Goal: Transaction & Acquisition: Purchase product/service

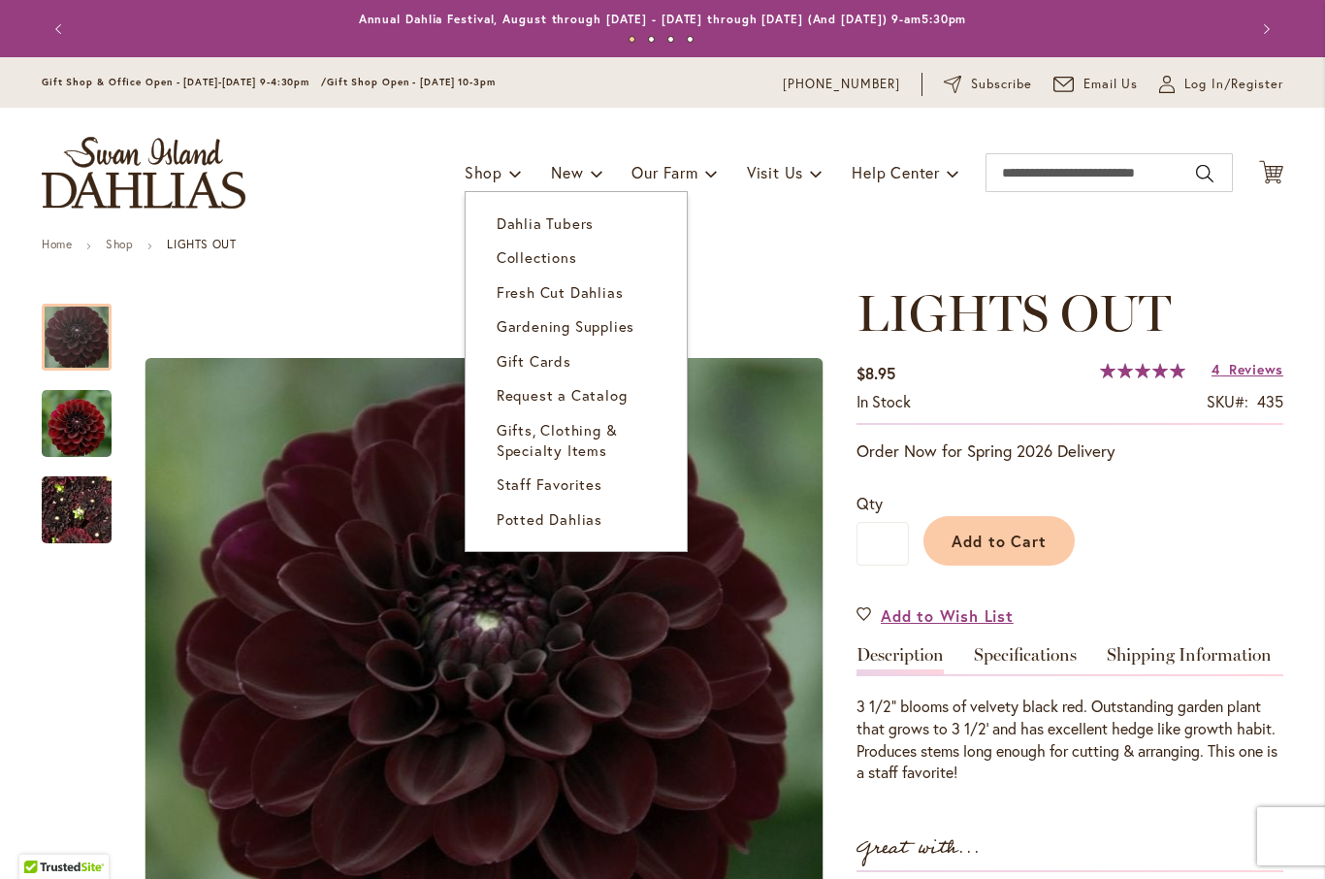
click at [557, 220] on span "Dahlia Tubers" at bounding box center [545, 222] width 97 height 19
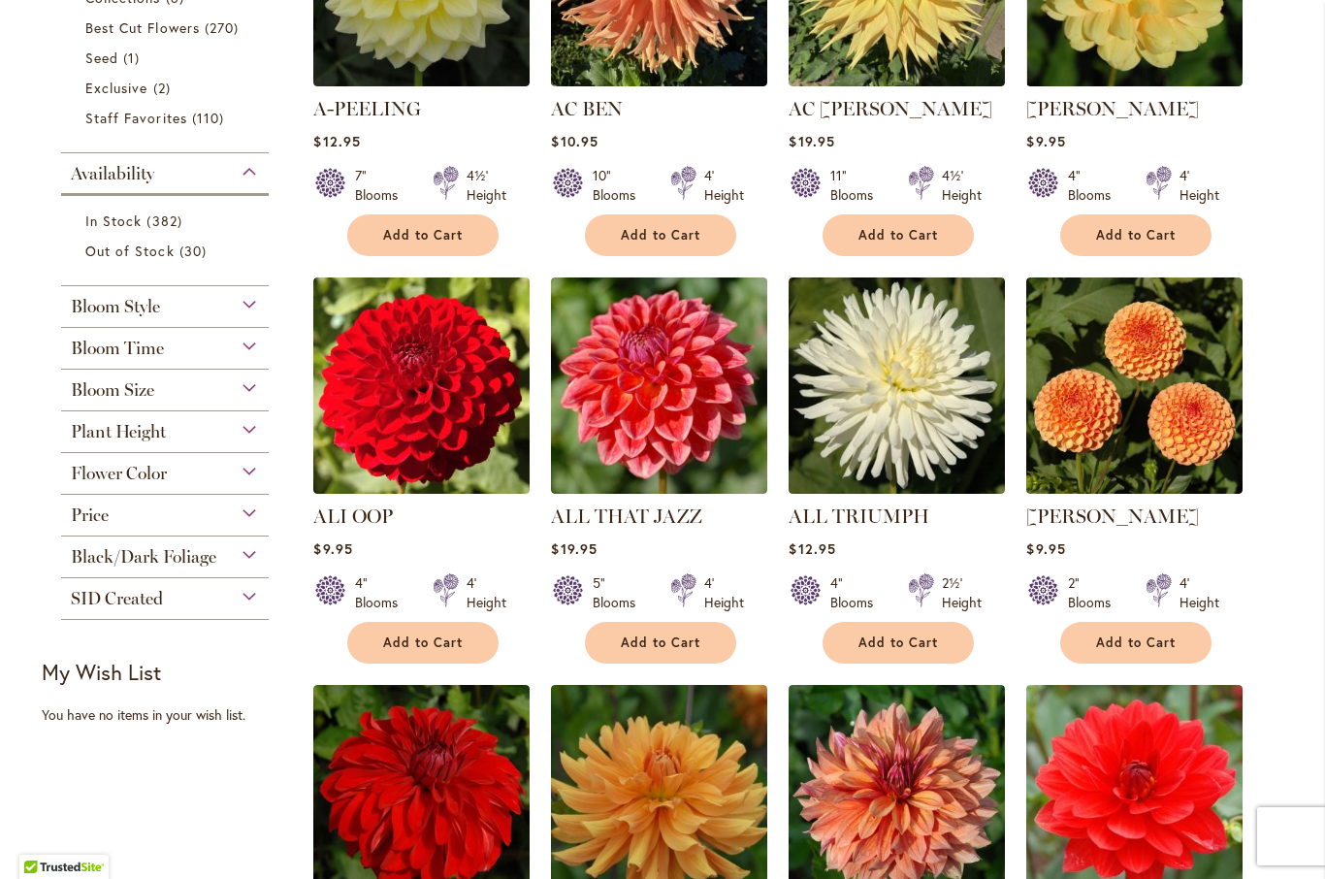
scroll to position [615, 0]
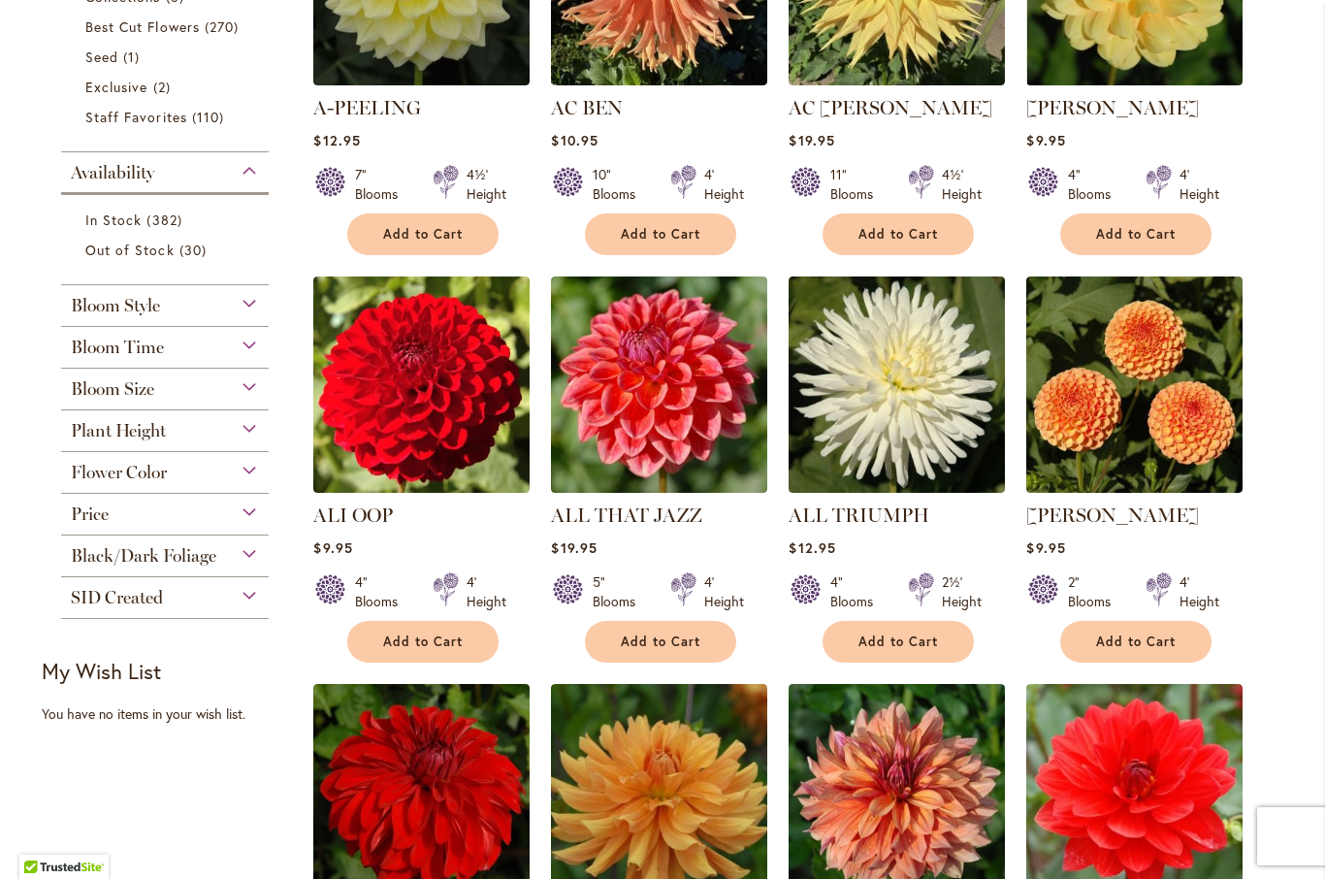
click at [252, 480] on div "Flower Color" at bounding box center [165, 467] width 208 height 31
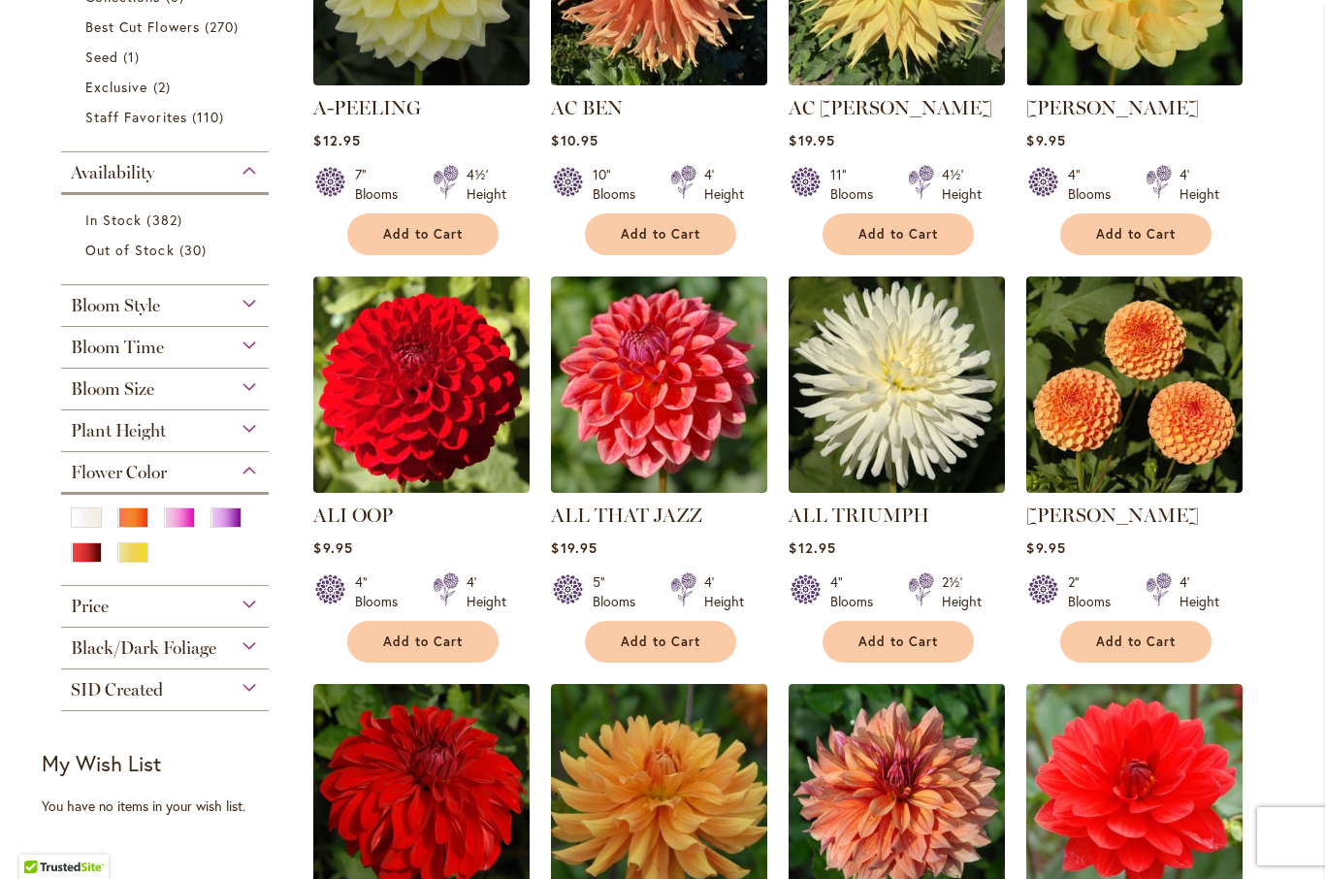
click at [86, 527] on div "White/Cream" at bounding box center [86, 517] width 31 height 20
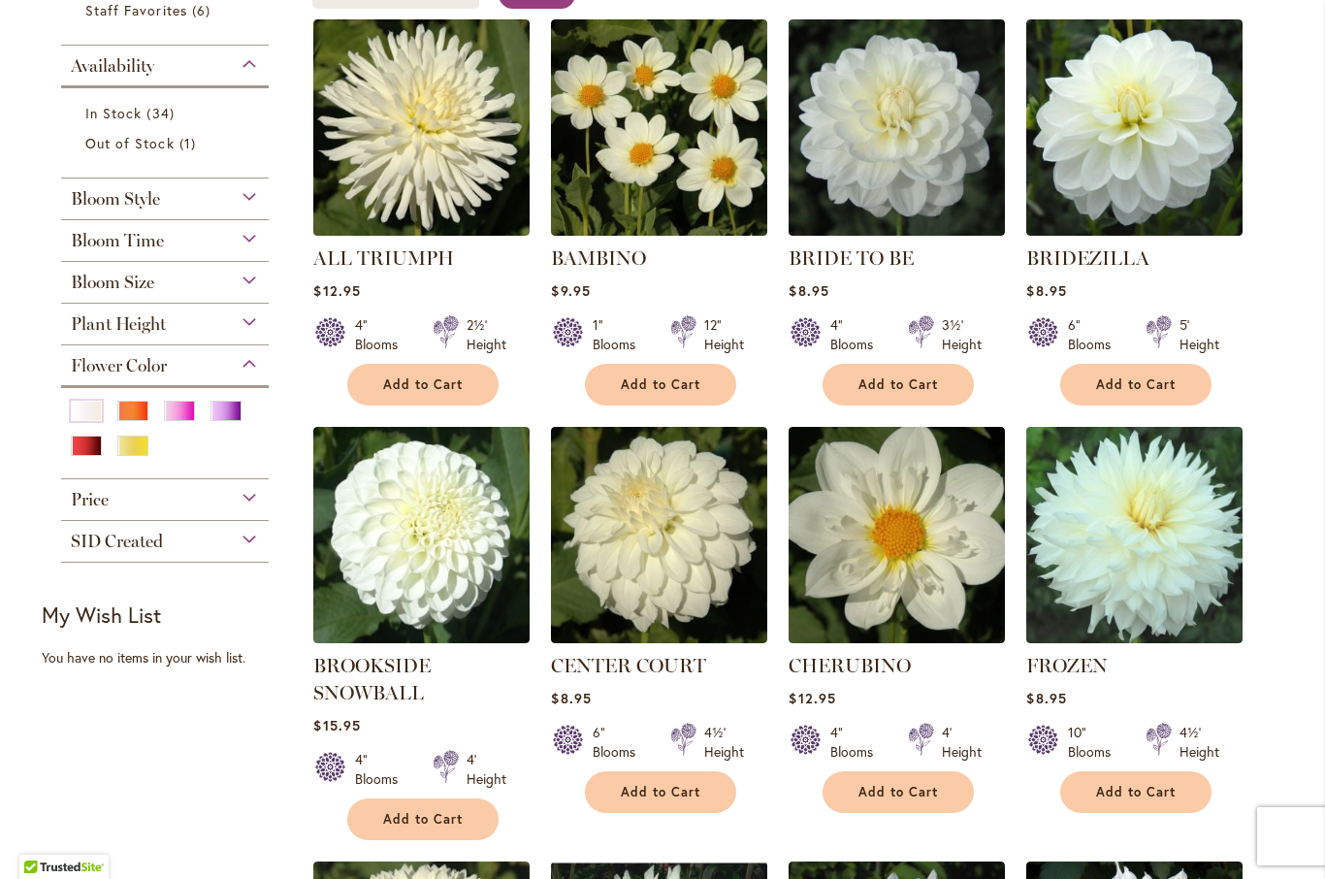
scroll to position [434, 0]
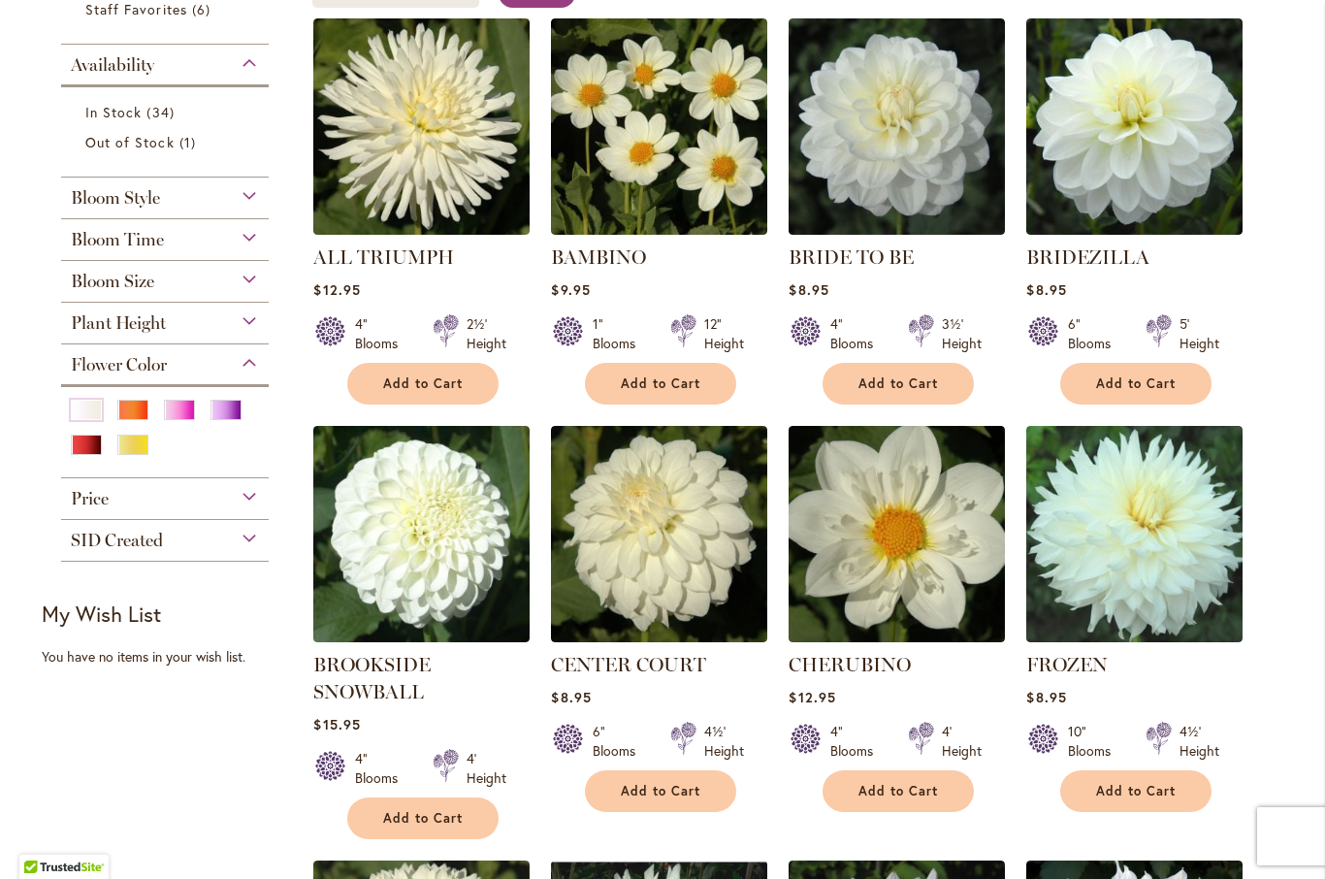
click at [434, 813] on span "Add to Cart" at bounding box center [423, 818] width 80 height 16
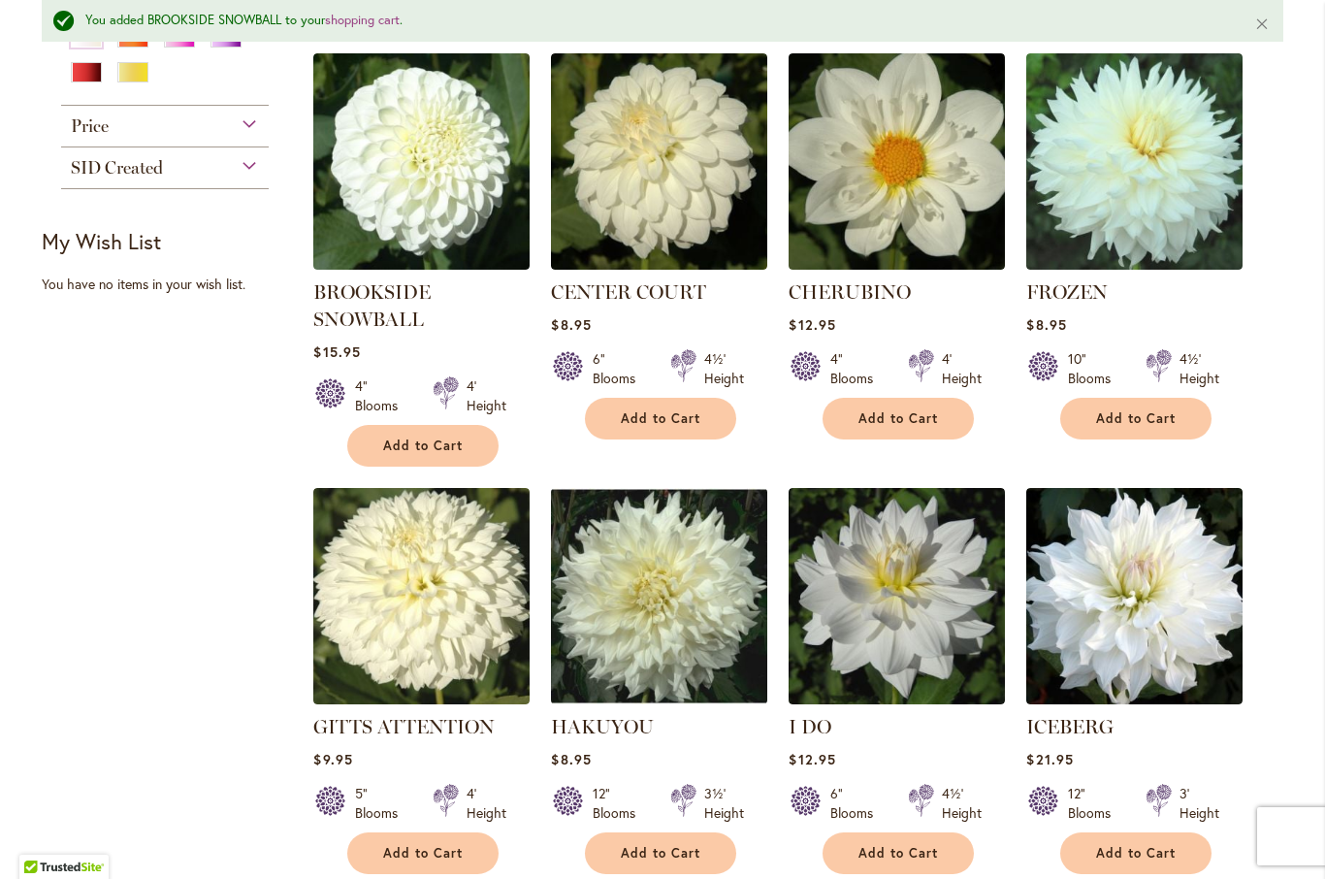
scroll to position [862, 0]
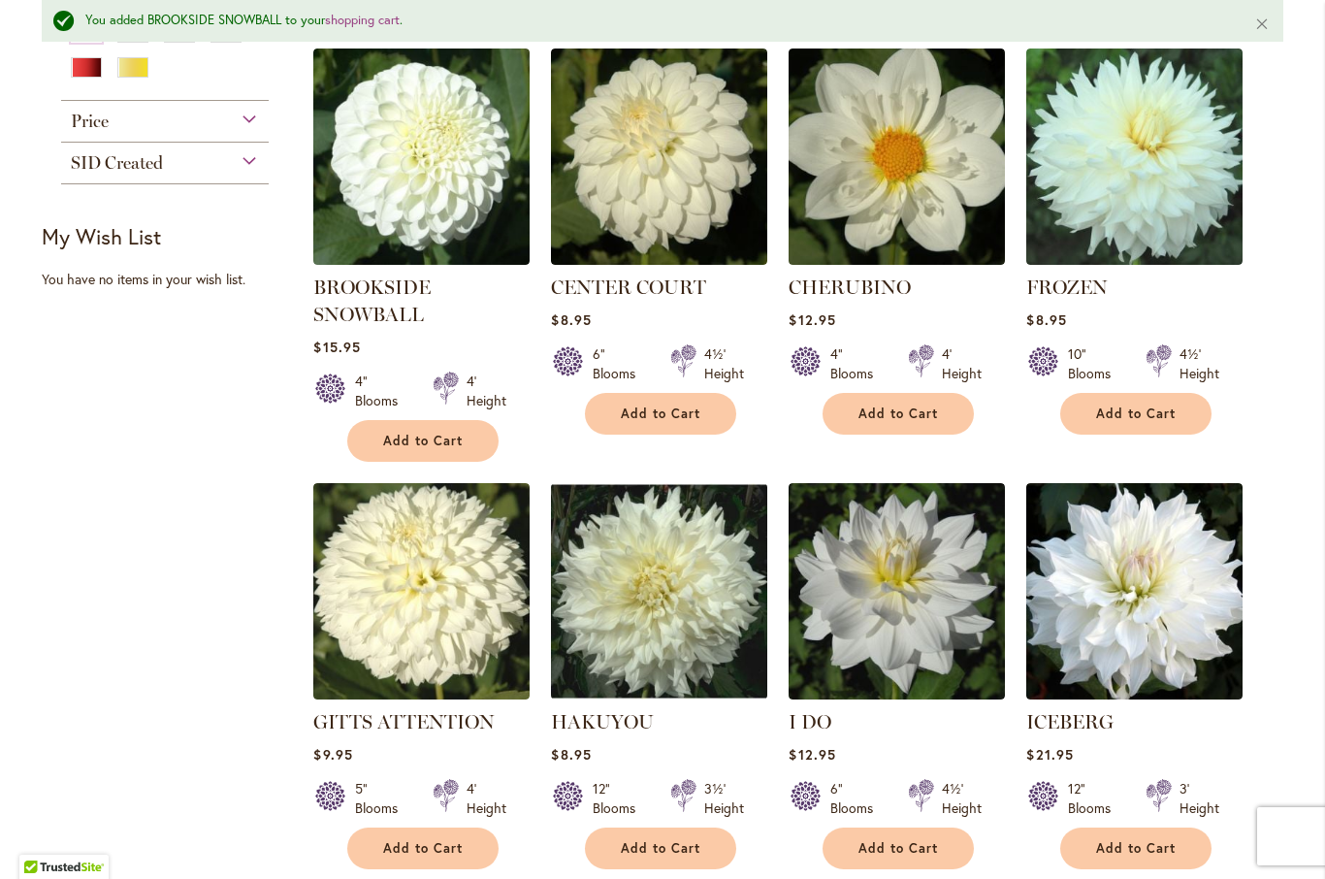
click at [430, 842] on span "Add to Cart" at bounding box center [423, 848] width 80 height 16
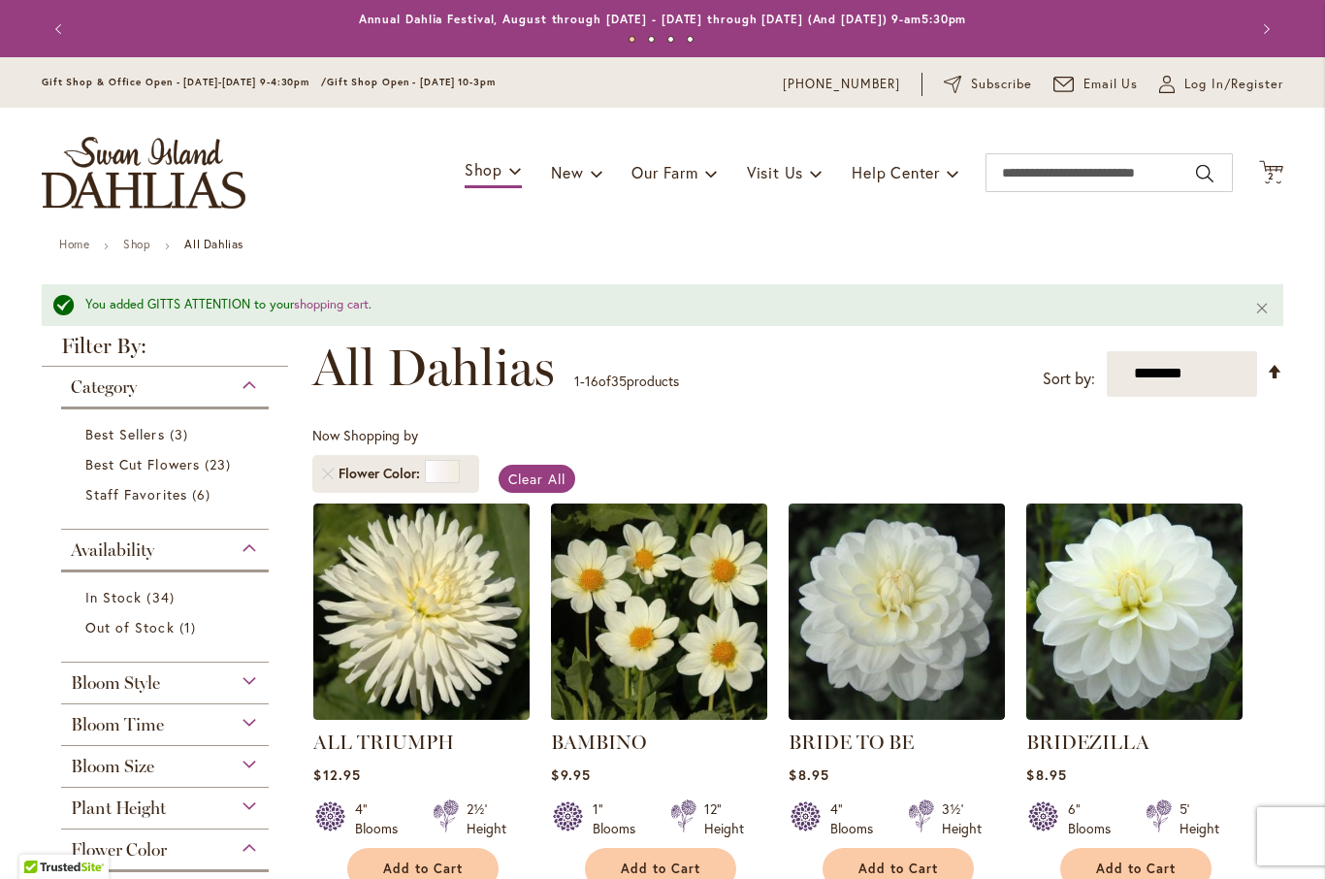
scroll to position [0, 0]
click at [1274, 170] on span "2" at bounding box center [1271, 176] width 7 height 13
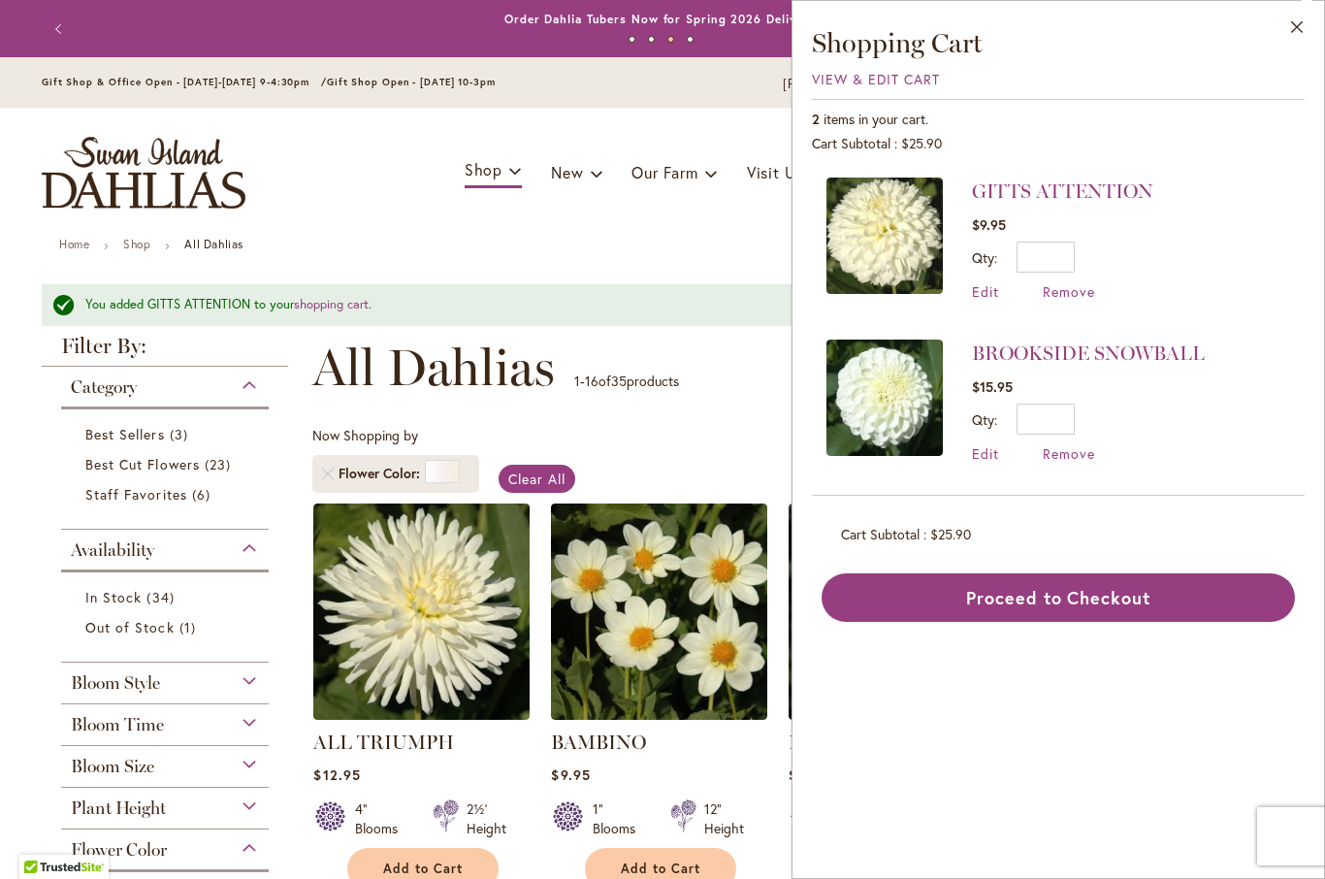
click at [1107, 347] on link "BROOKSIDE SNOWBALL" at bounding box center [1088, 352] width 233 height 23
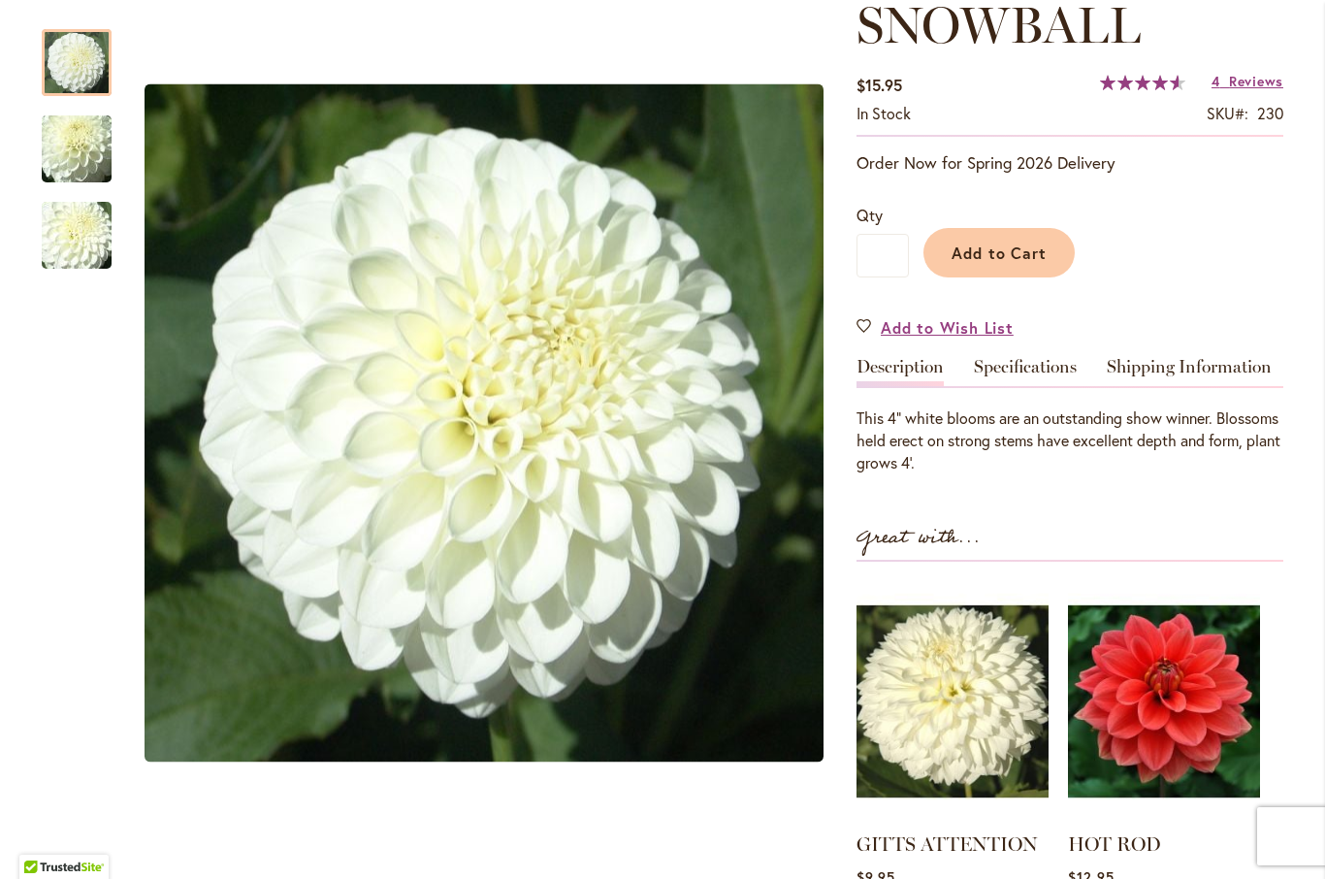
scroll to position [346, 0]
click at [1022, 367] on link "Specifications" at bounding box center [1025, 372] width 103 height 28
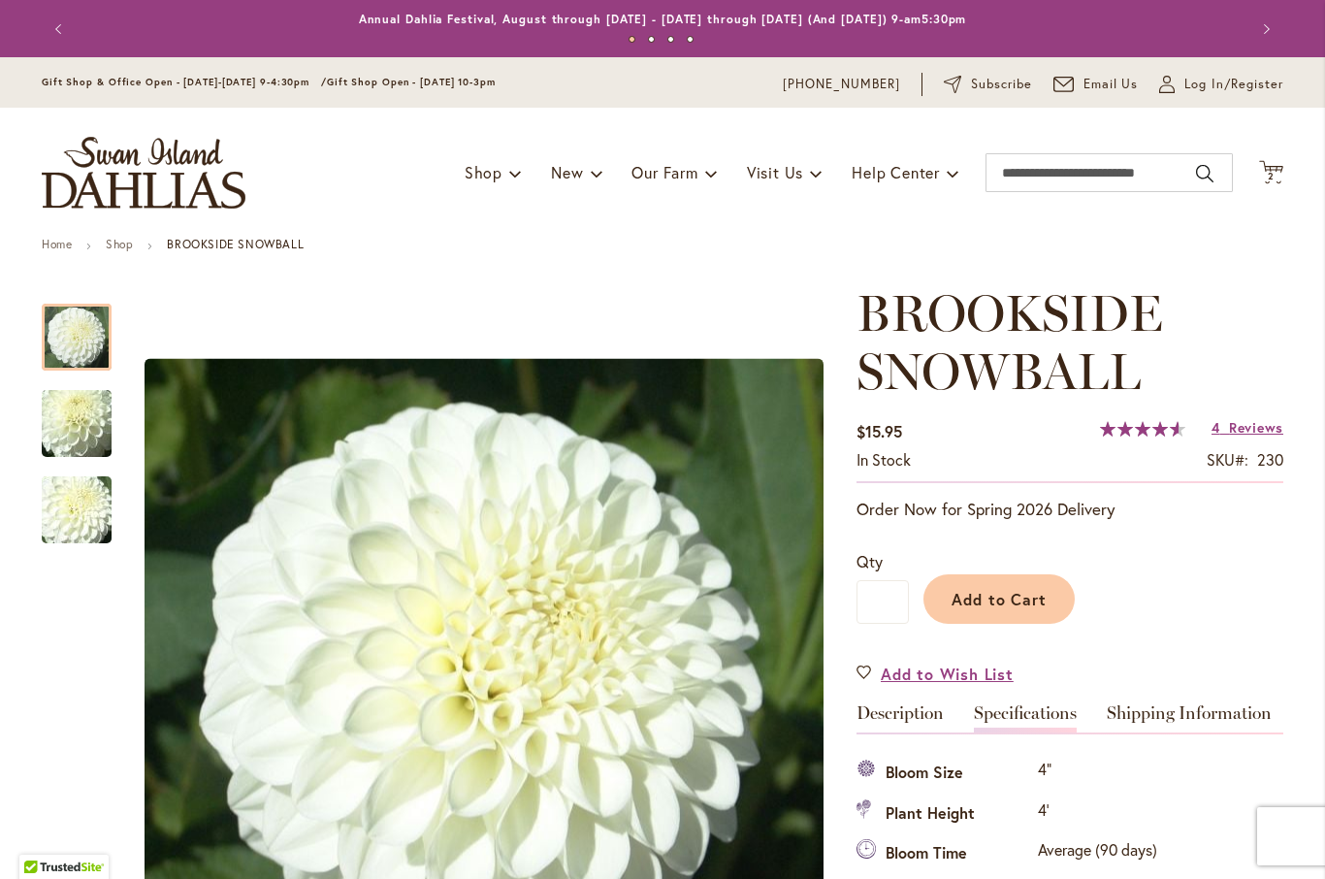
scroll to position [0, 0]
click at [1282, 179] on icon "Cart .cls-1 { fill: #231f20; }" at bounding box center [1271, 172] width 24 height 24
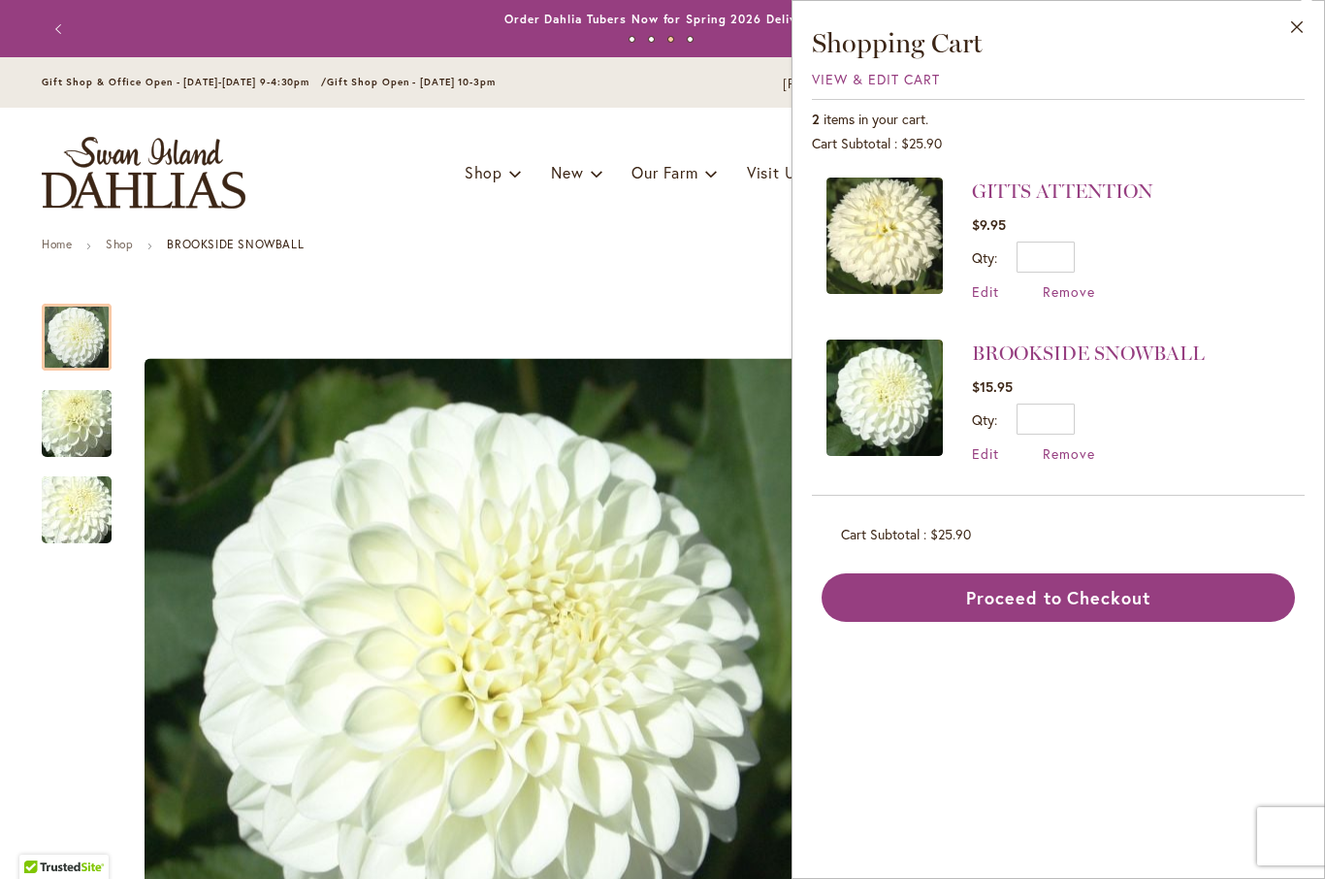
click at [1078, 449] on span "Remove" at bounding box center [1069, 453] width 52 height 18
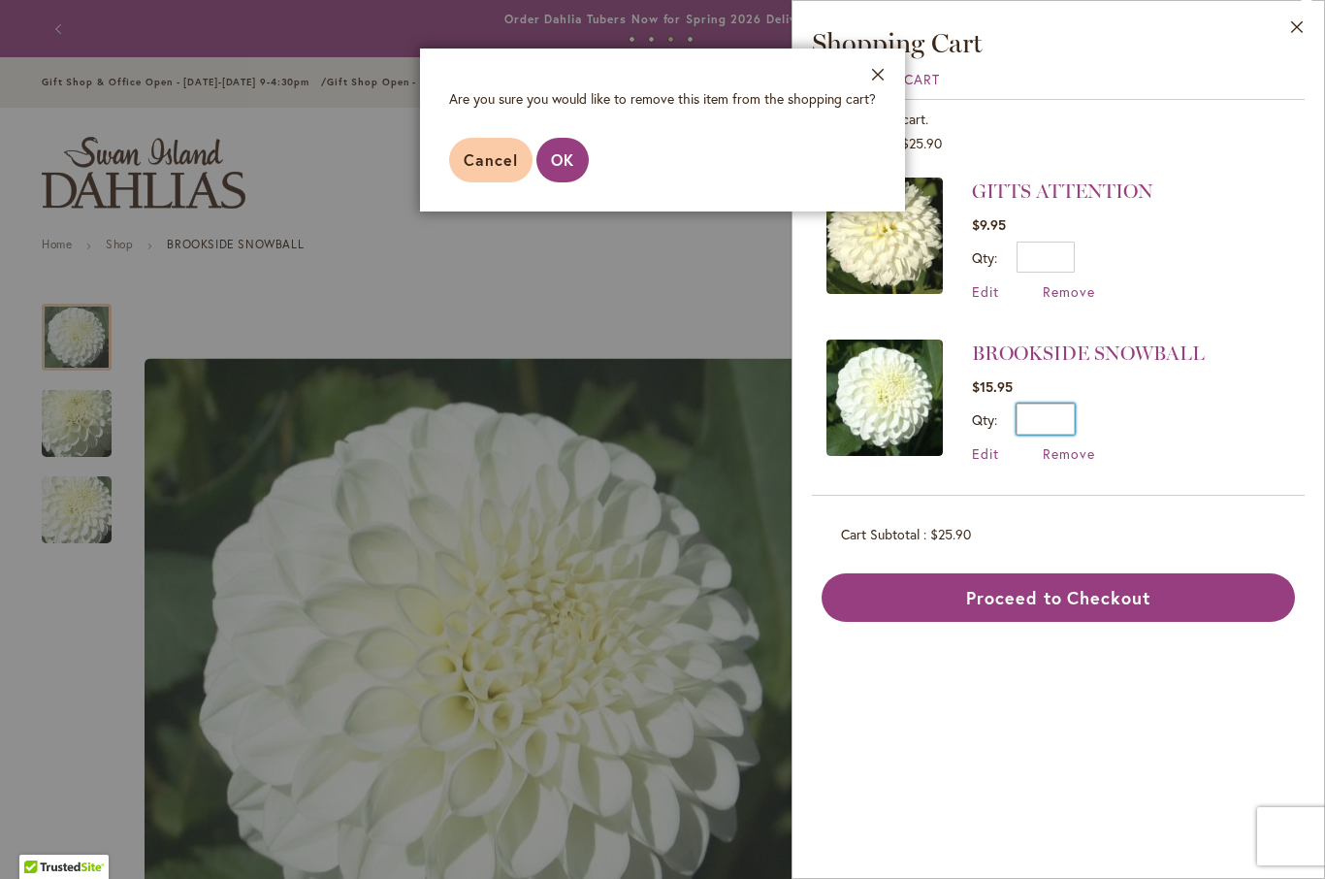
click at [1071, 421] on input "*" at bounding box center [1046, 419] width 58 height 31
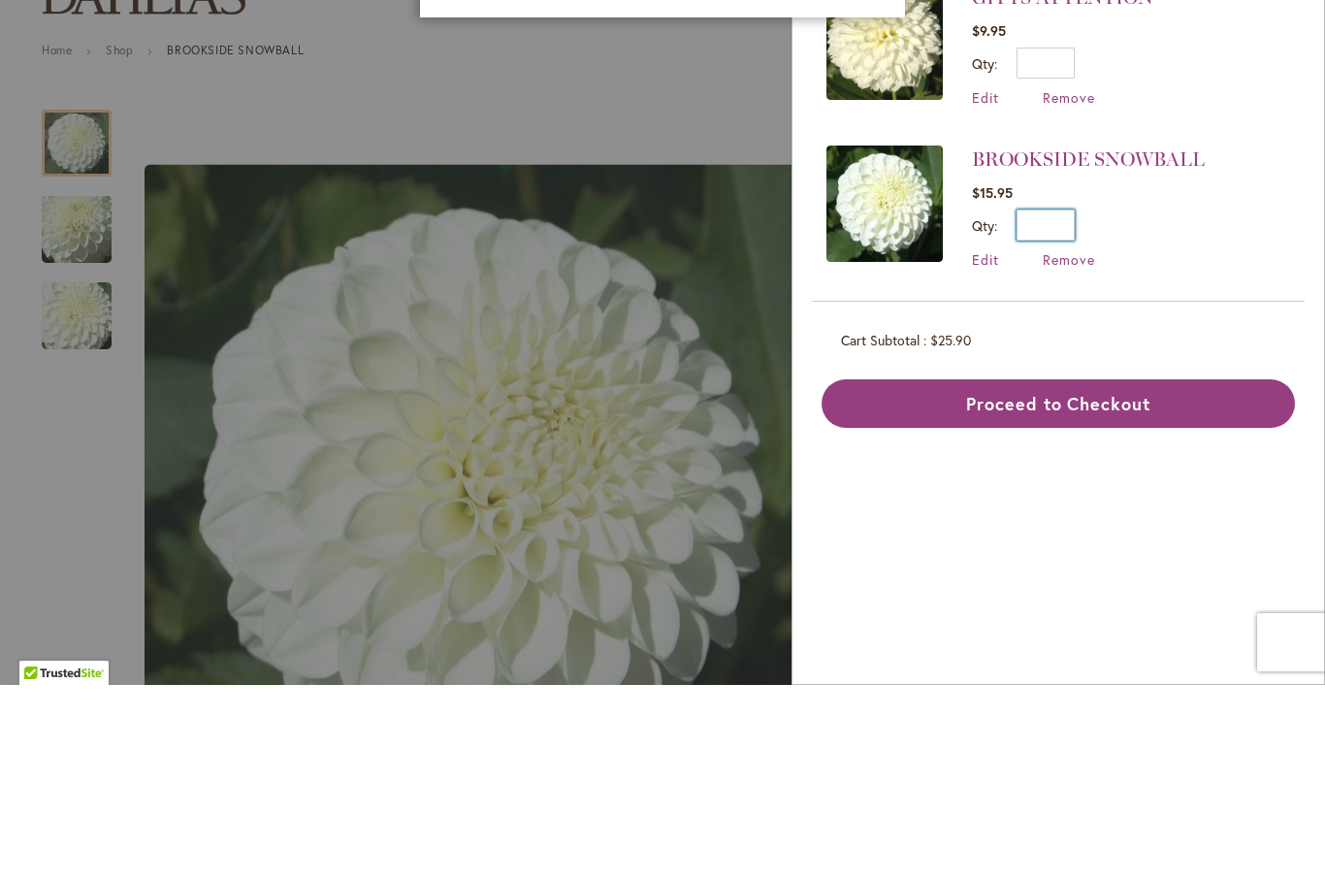
click at [1068, 404] on input "*" at bounding box center [1046, 419] width 58 height 31
type input "*"
click at [1070, 242] on input "*" at bounding box center [1046, 257] width 58 height 31
click at [1079, 282] on span "Remove" at bounding box center [1069, 291] width 52 height 18
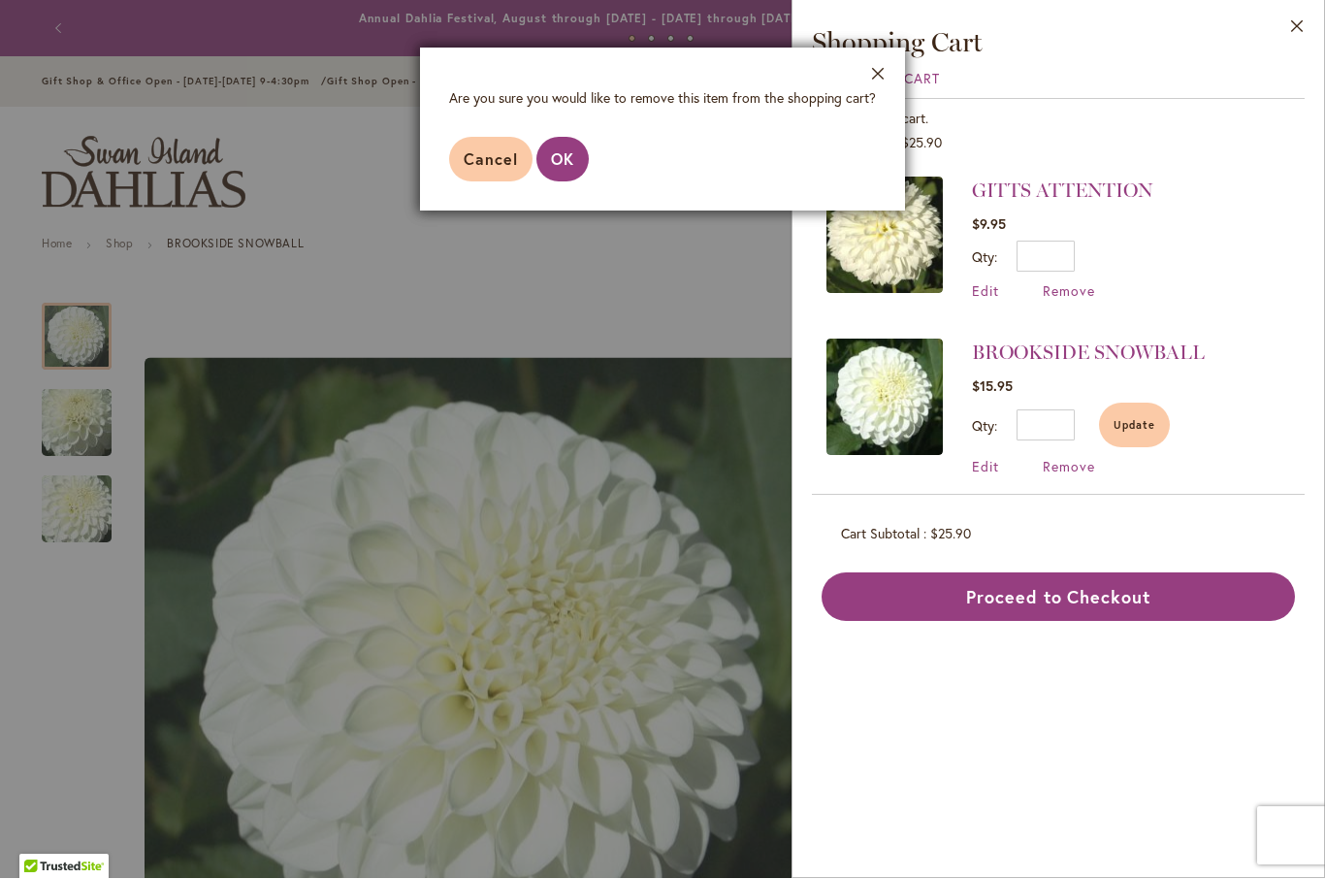
click at [1063, 295] on span "Remove" at bounding box center [1069, 291] width 52 height 18
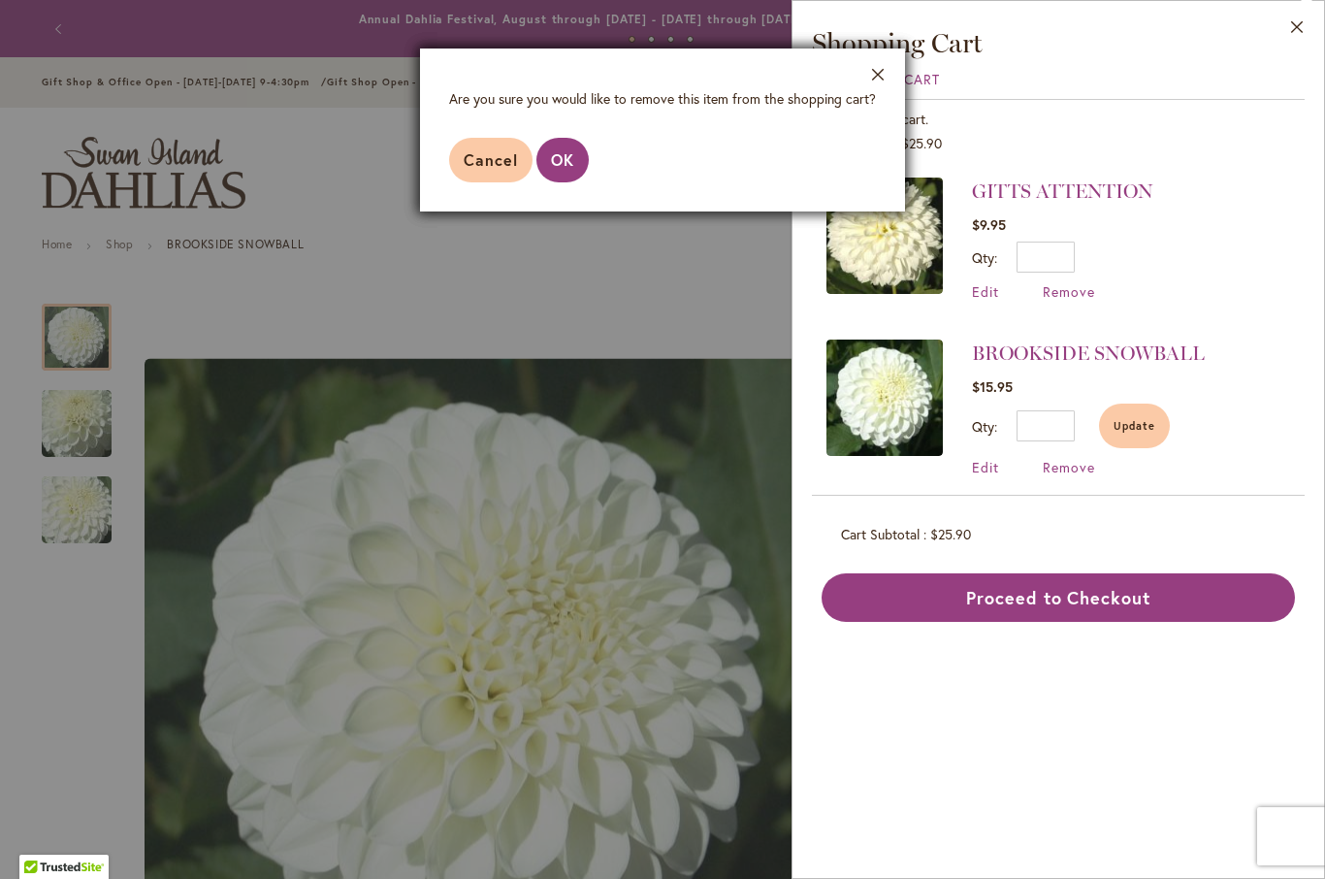
click at [557, 173] on button "OK" at bounding box center [562, 160] width 52 height 45
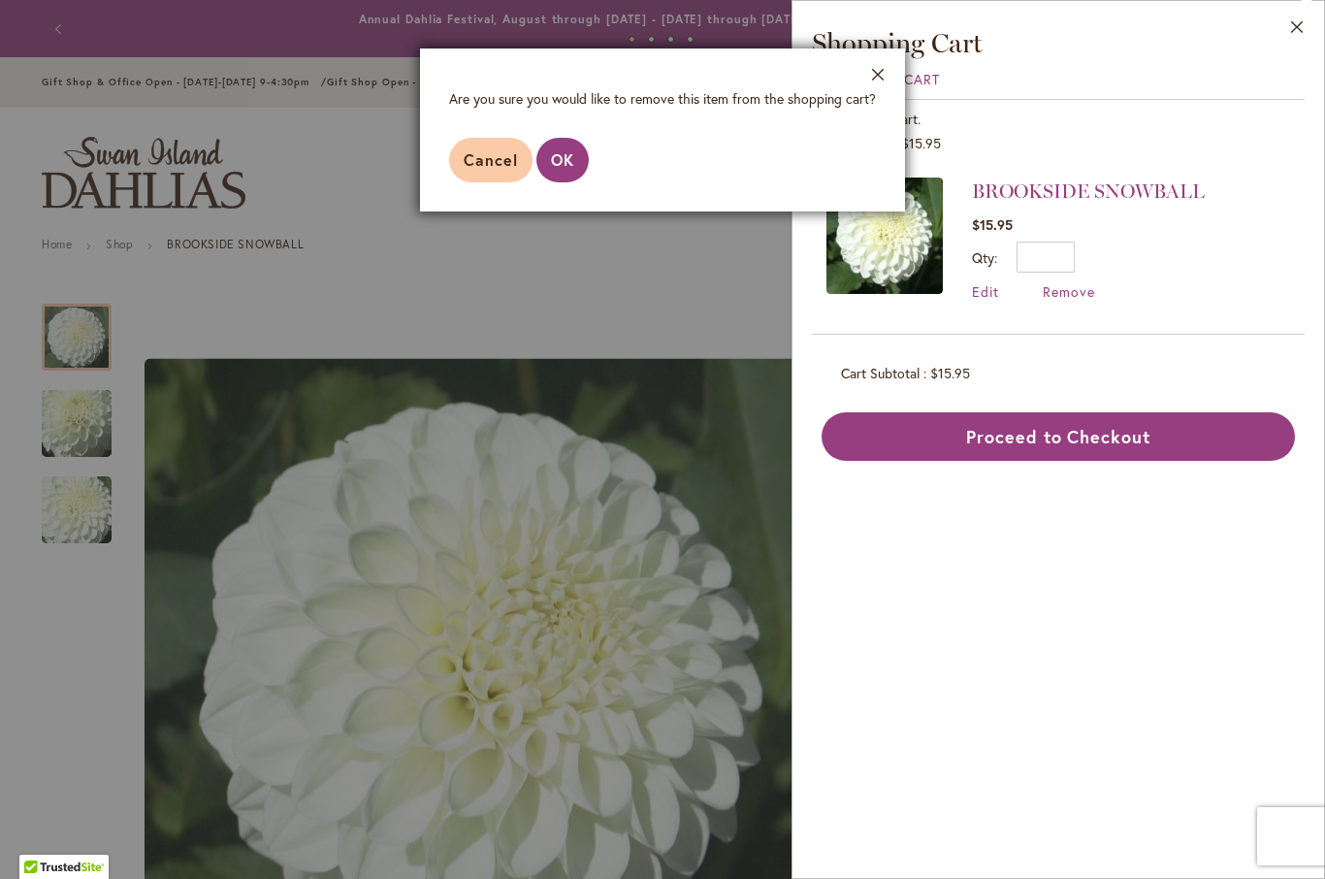
click at [987, 292] on span "Edit" at bounding box center [985, 291] width 27 height 18
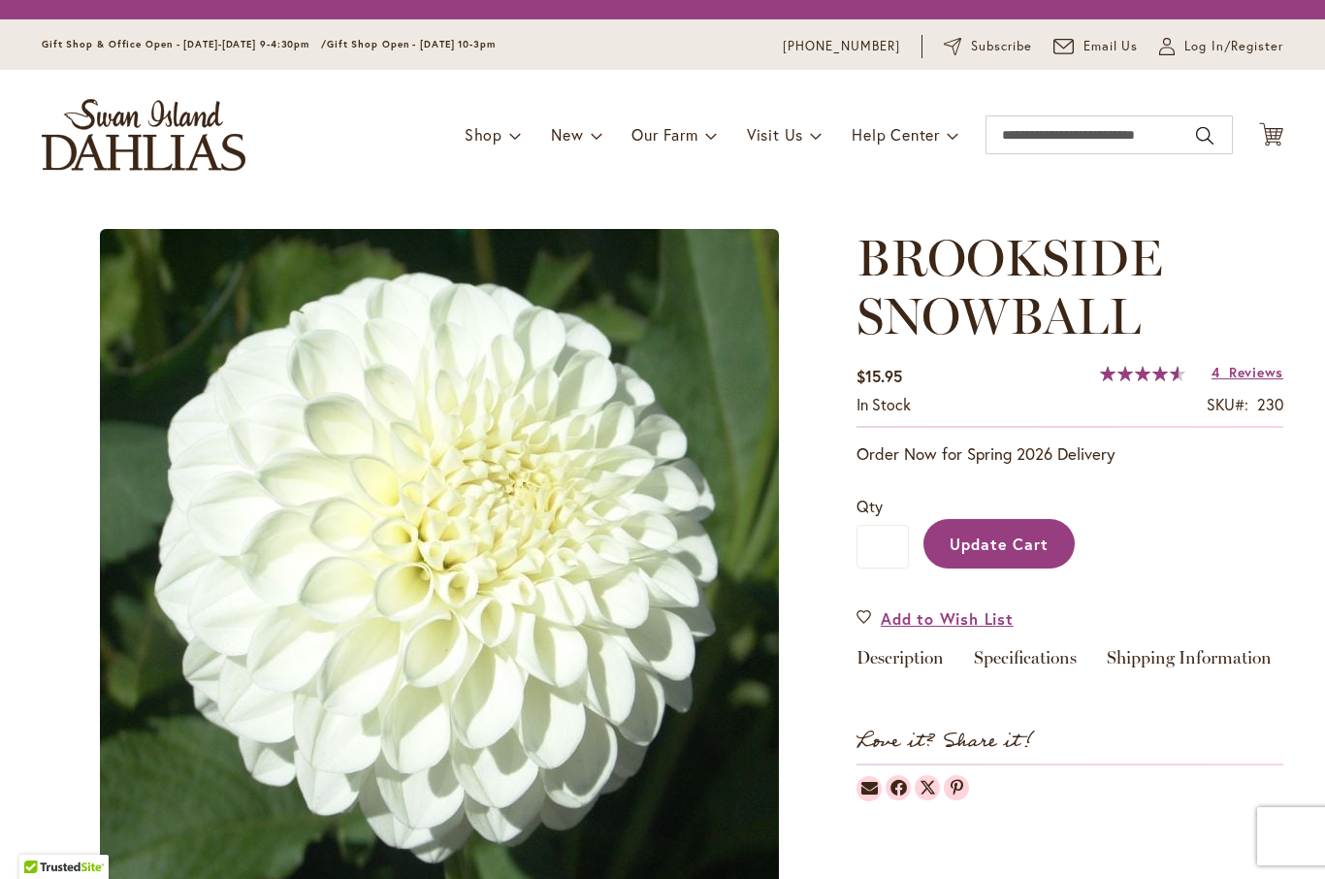
type input "*"
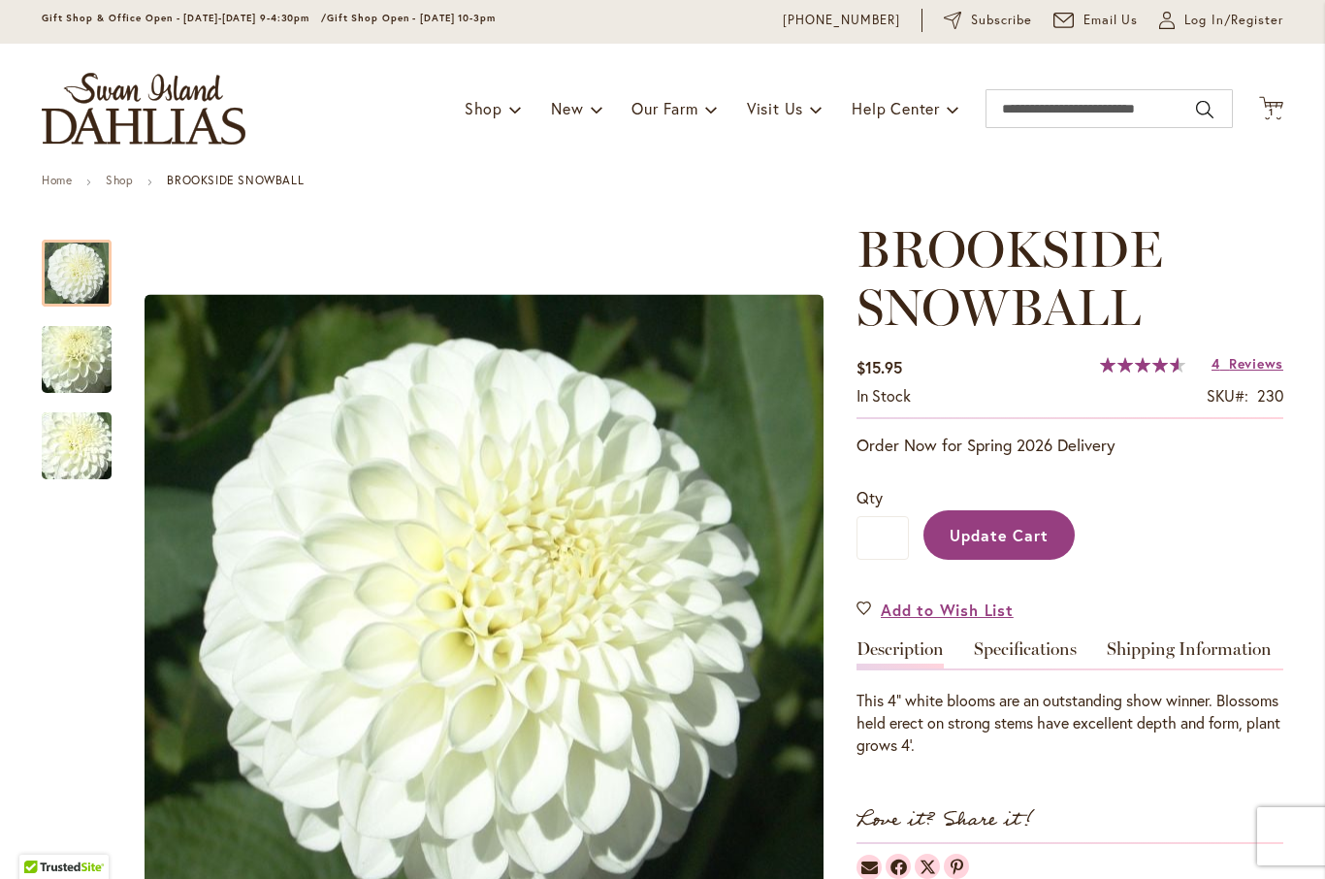
scroll to position [66, 0]
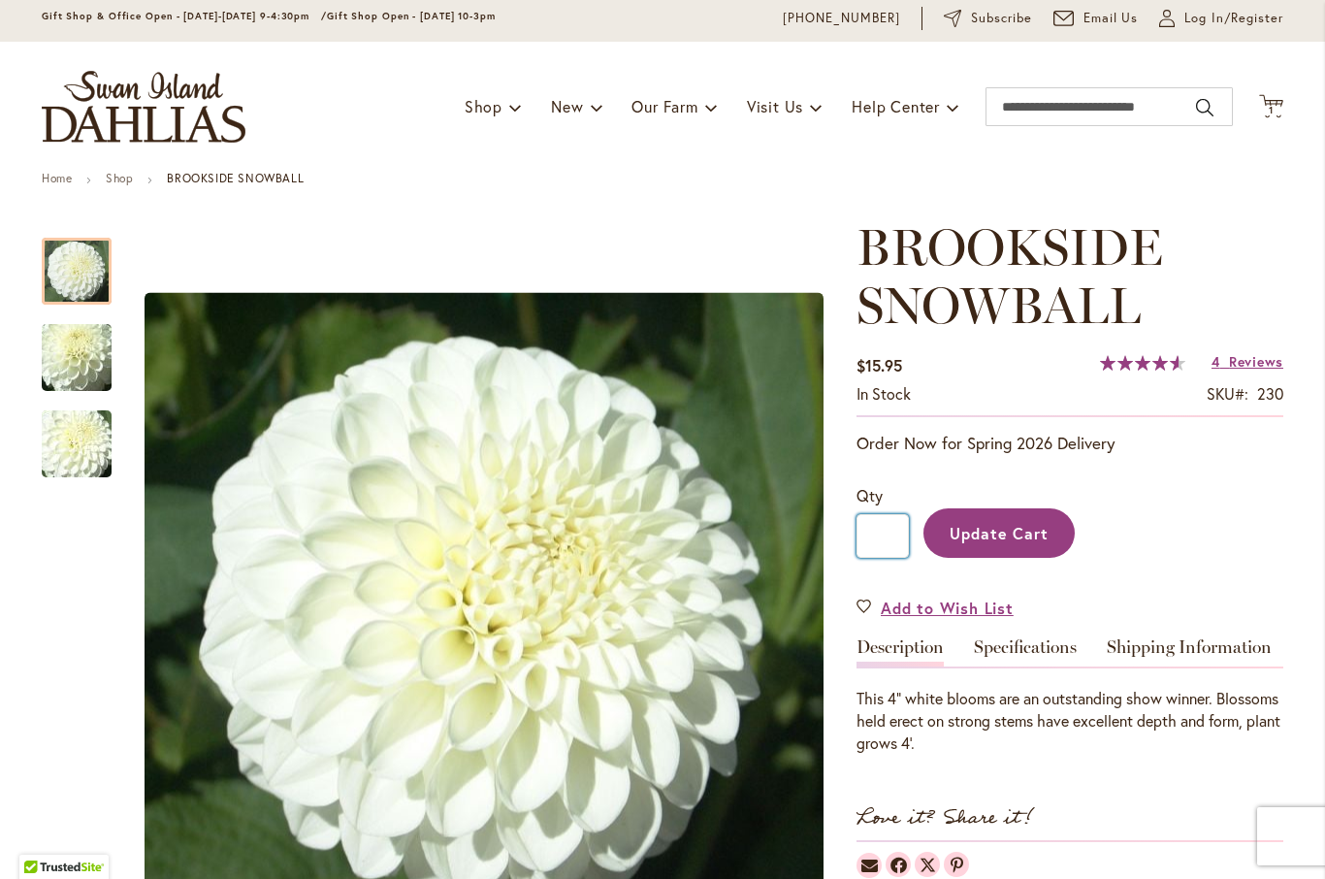
click at [892, 534] on input "*" at bounding box center [883, 536] width 52 height 44
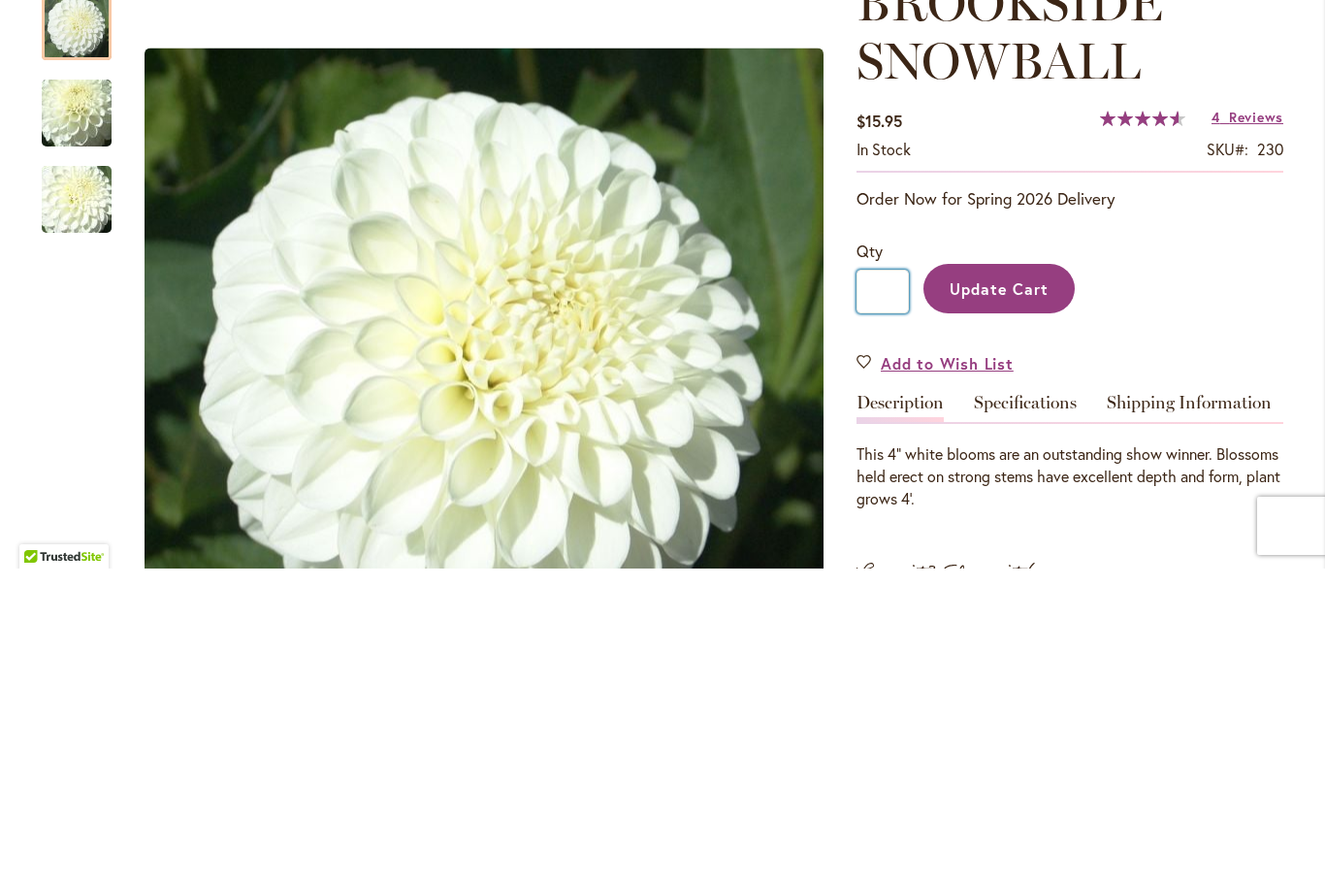
scroll to position [0, 0]
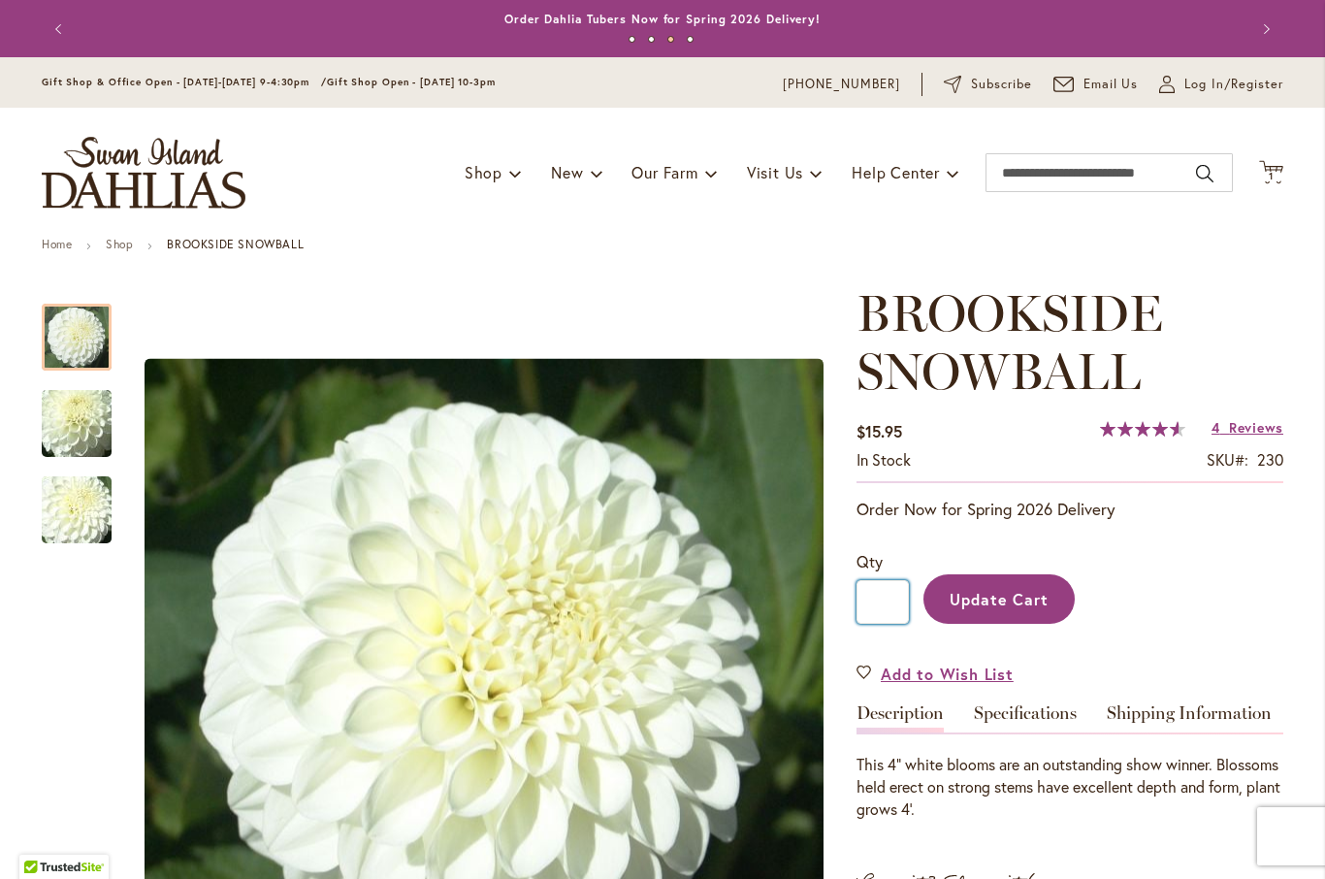
type input "*"
click at [1294, 169] on div "Toggle Nav Shop Dahlia Tubers Collections Fresh Cut Dahlias Gardening Supplies …" at bounding box center [662, 173] width 1281 height 130
click at [1282, 169] on icon at bounding box center [1271, 171] width 24 height 23
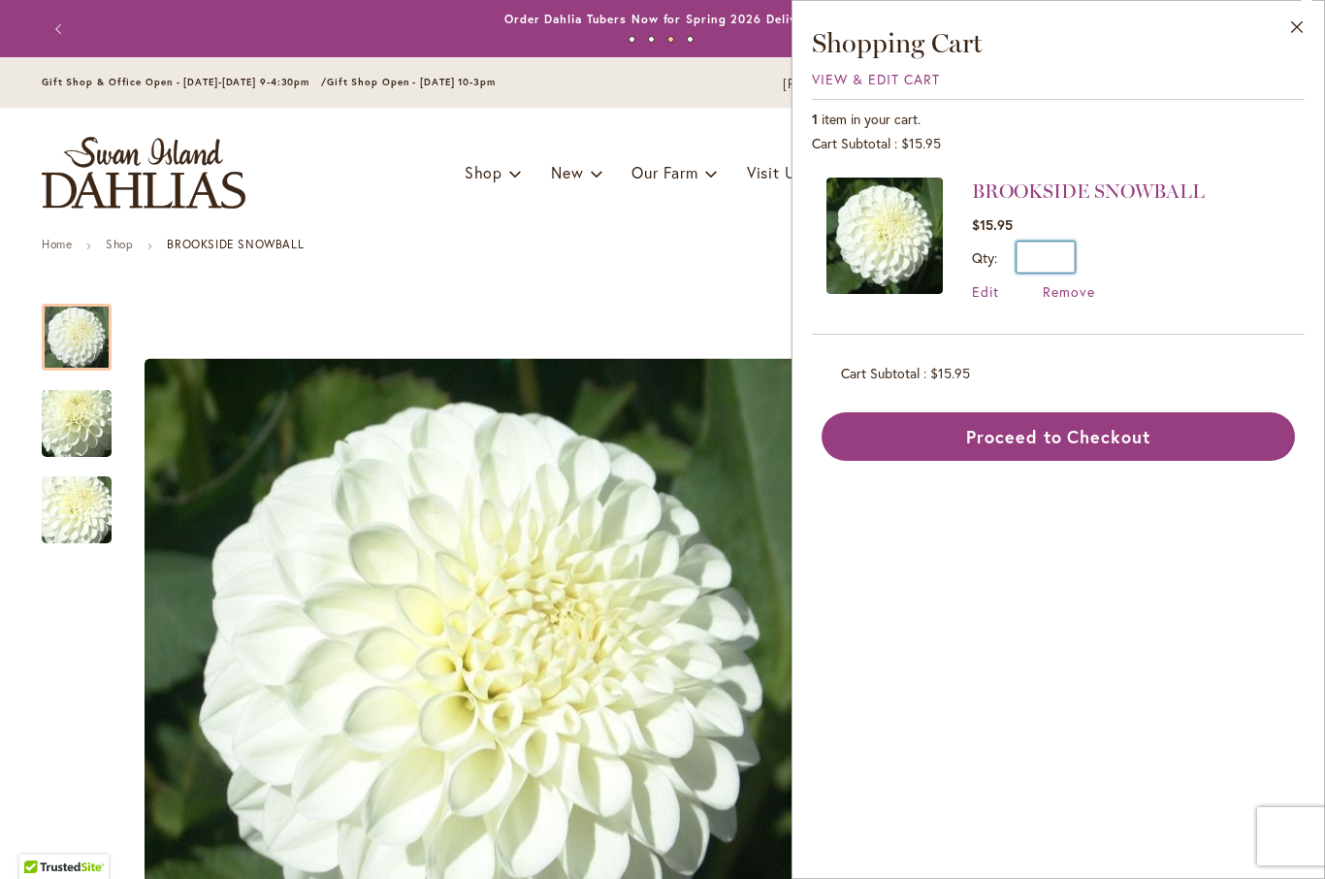
click at [1073, 253] on input "*" at bounding box center [1046, 257] width 58 height 31
type input "*"
click at [1137, 275] on button "Update" at bounding box center [1134, 264] width 71 height 45
